Goal: Book appointment/travel/reservation

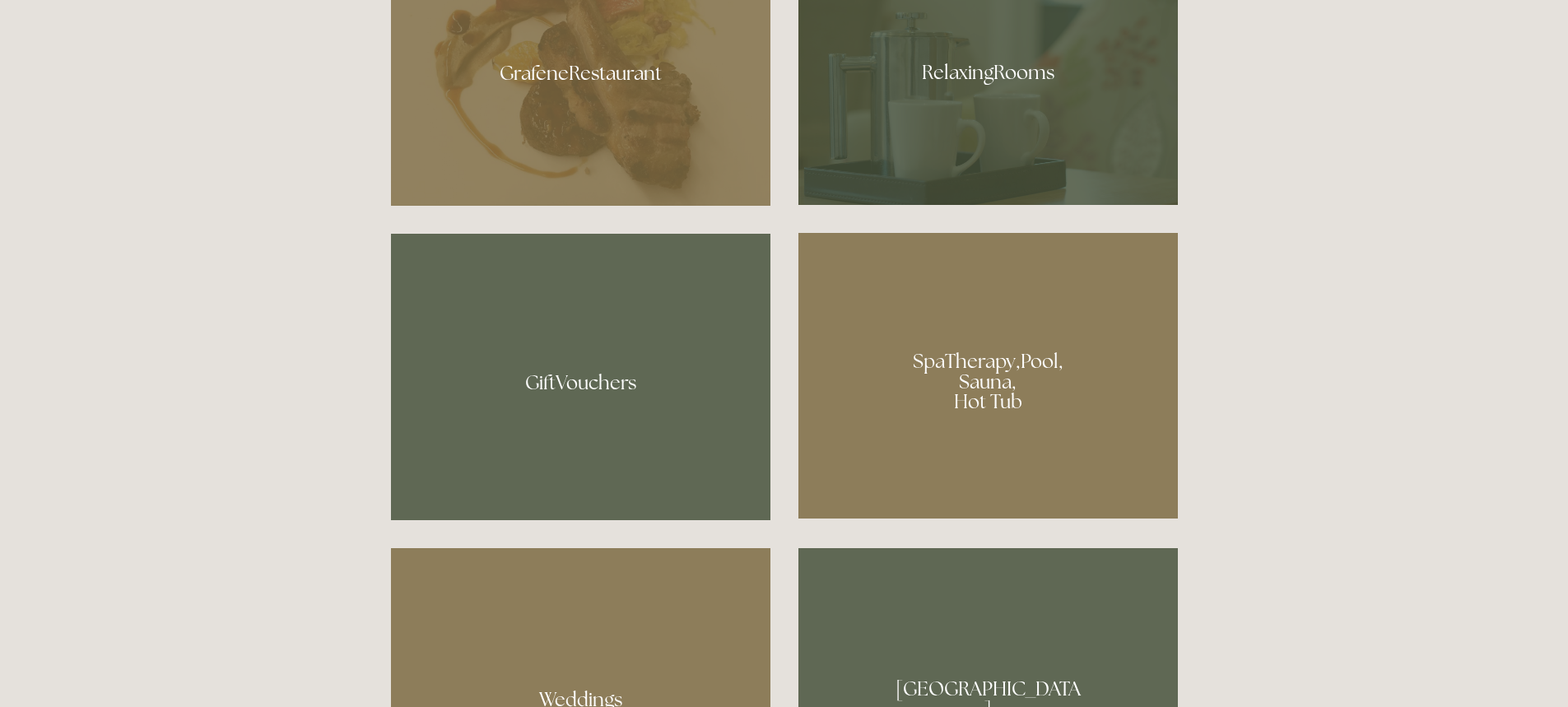
scroll to position [989, 0]
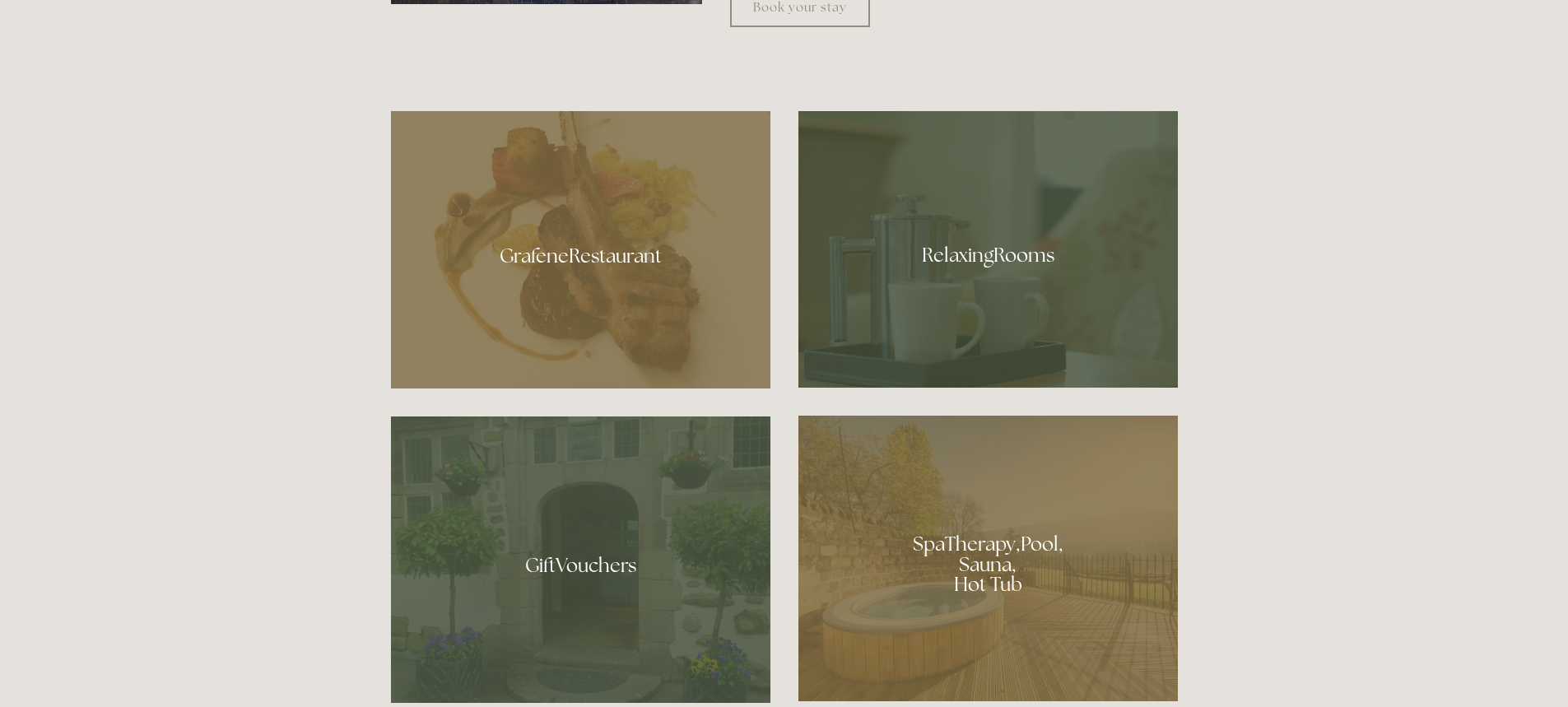
click at [1015, 294] on div at bounding box center [988, 250] width 379 height 277
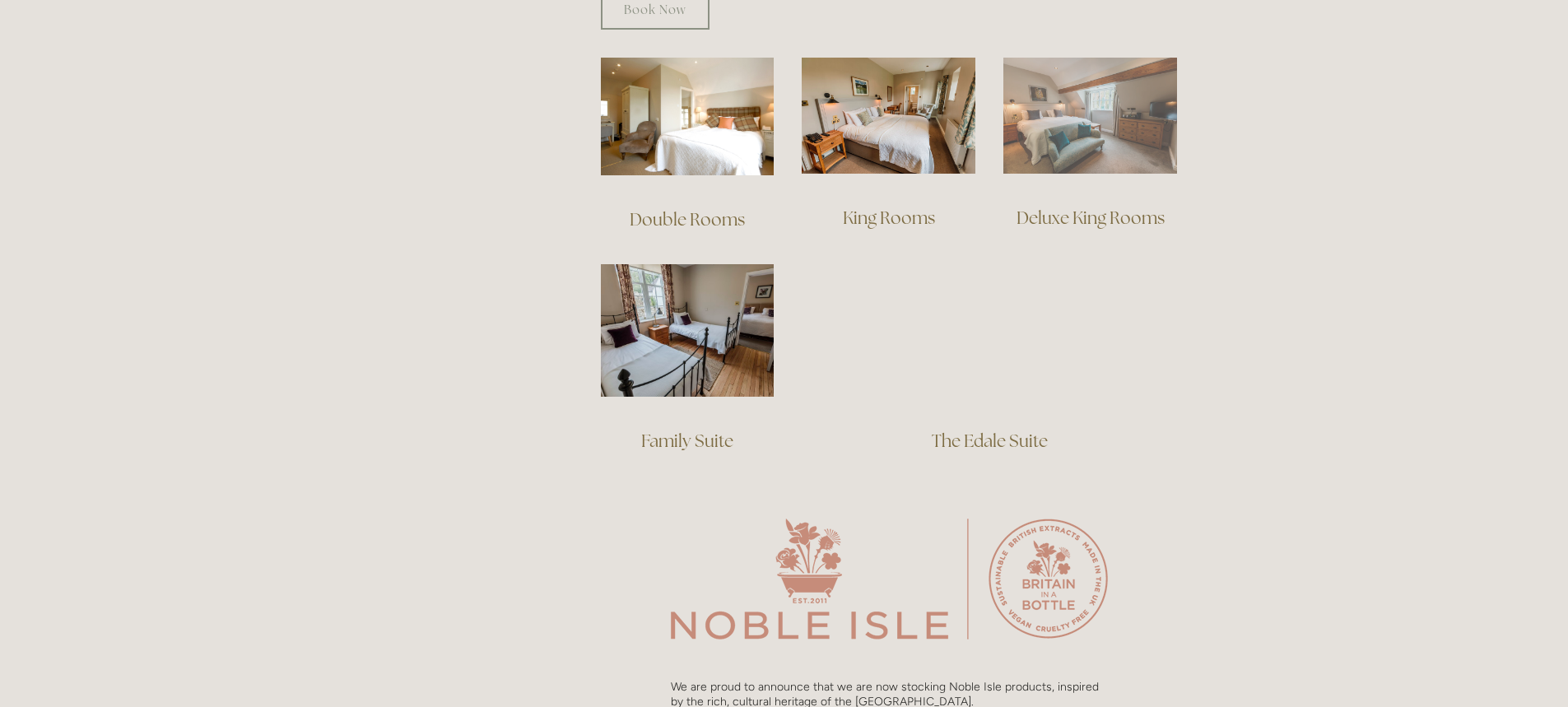
scroll to position [1070, 0]
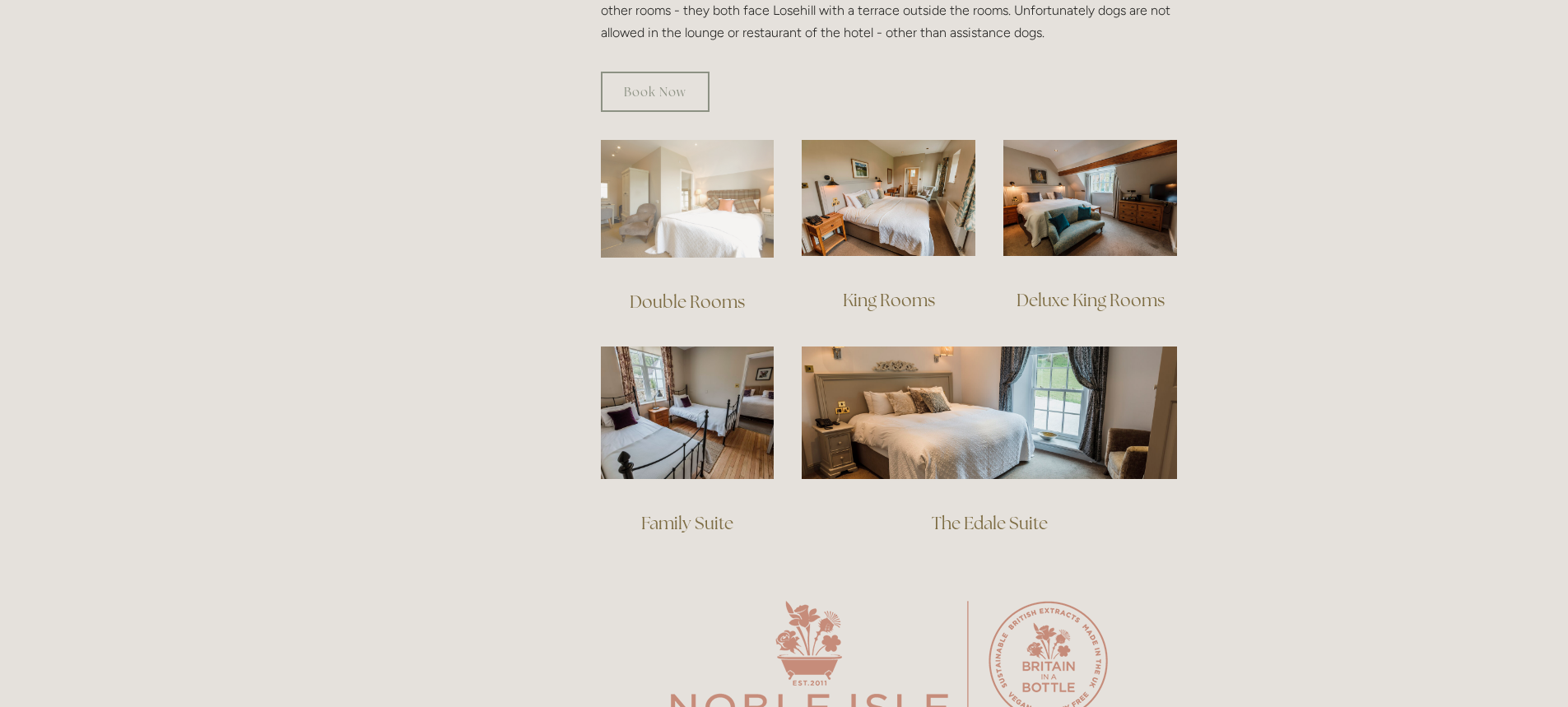
click at [706, 232] on img at bounding box center [687, 199] width 174 height 118
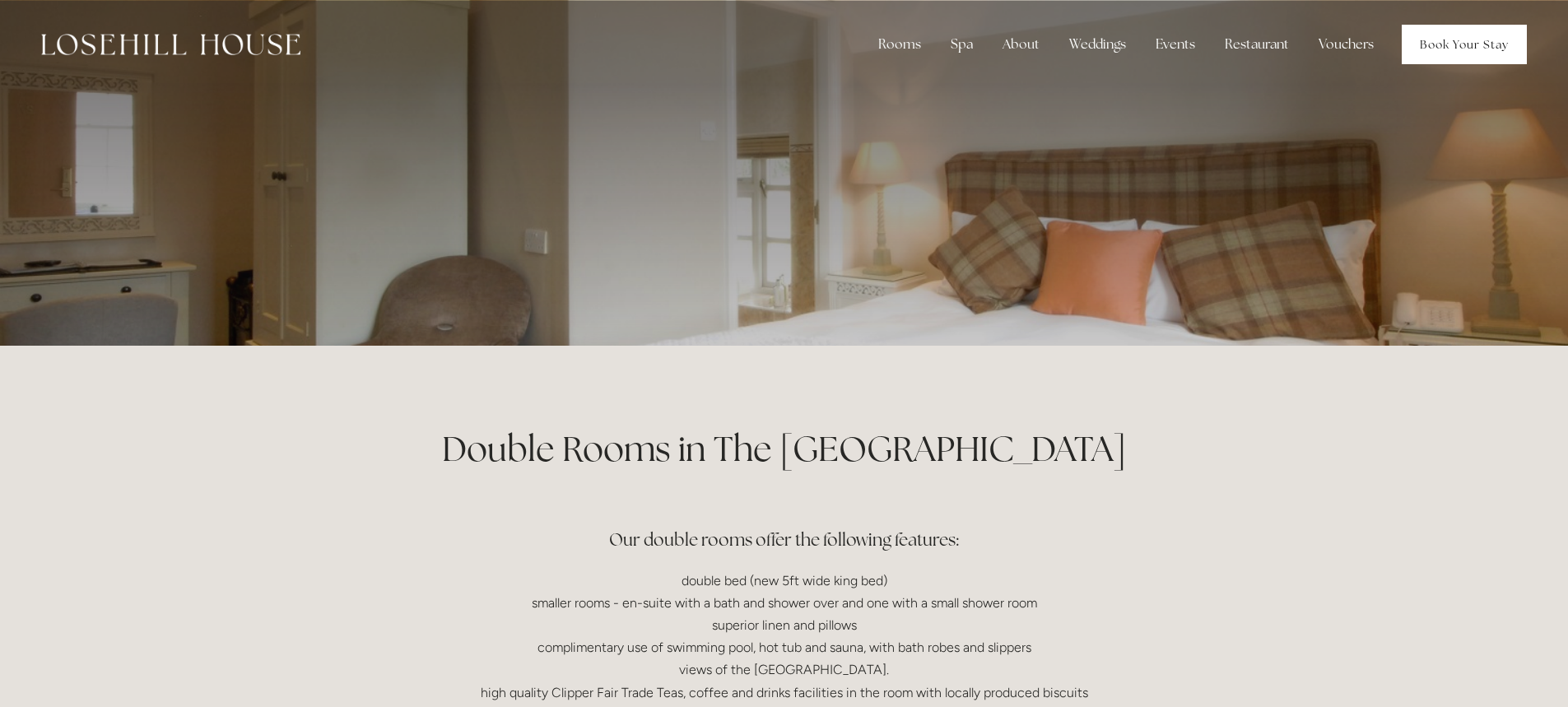
click at [1498, 36] on link "Book Your Stay" at bounding box center [1464, 44] width 125 height 40
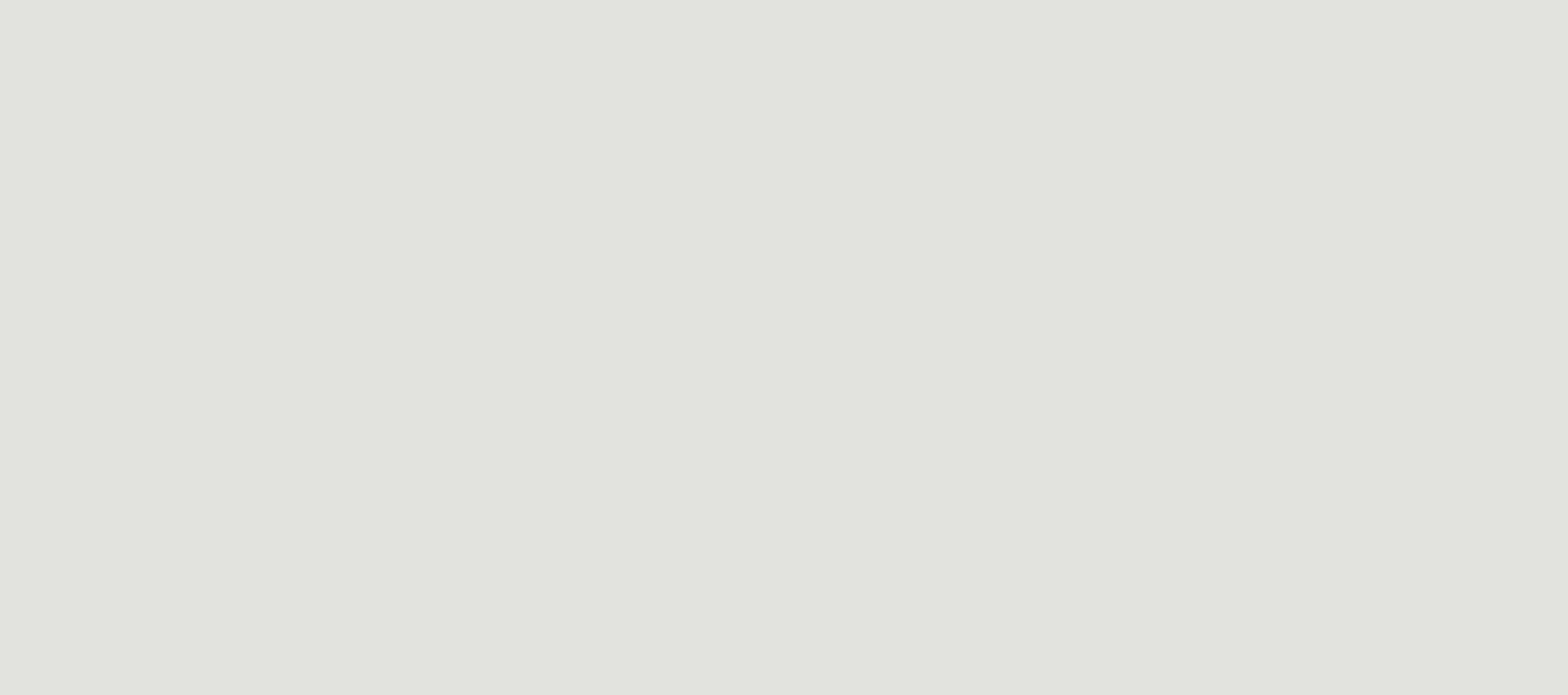
scroll to position [7, 0]
